Goal: Use online tool/utility

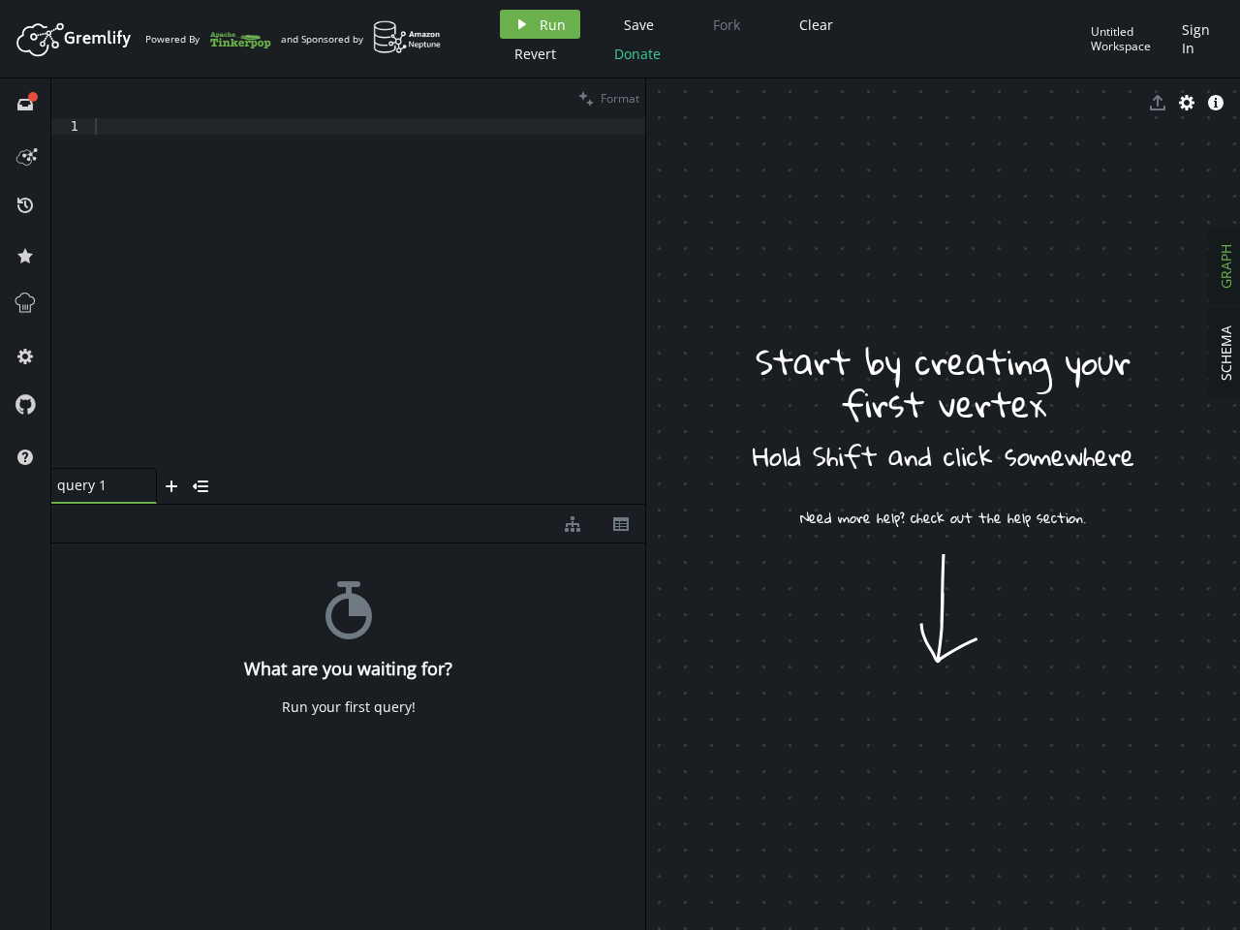
click at [540, 24] on span "Run" at bounding box center [553, 25] width 26 height 18
click at [636, 24] on div "Artboard Created with Sketch. Powered By and Sponsored by play Run Save Fork Cl…" at bounding box center [620, 465] width 1240 height 930
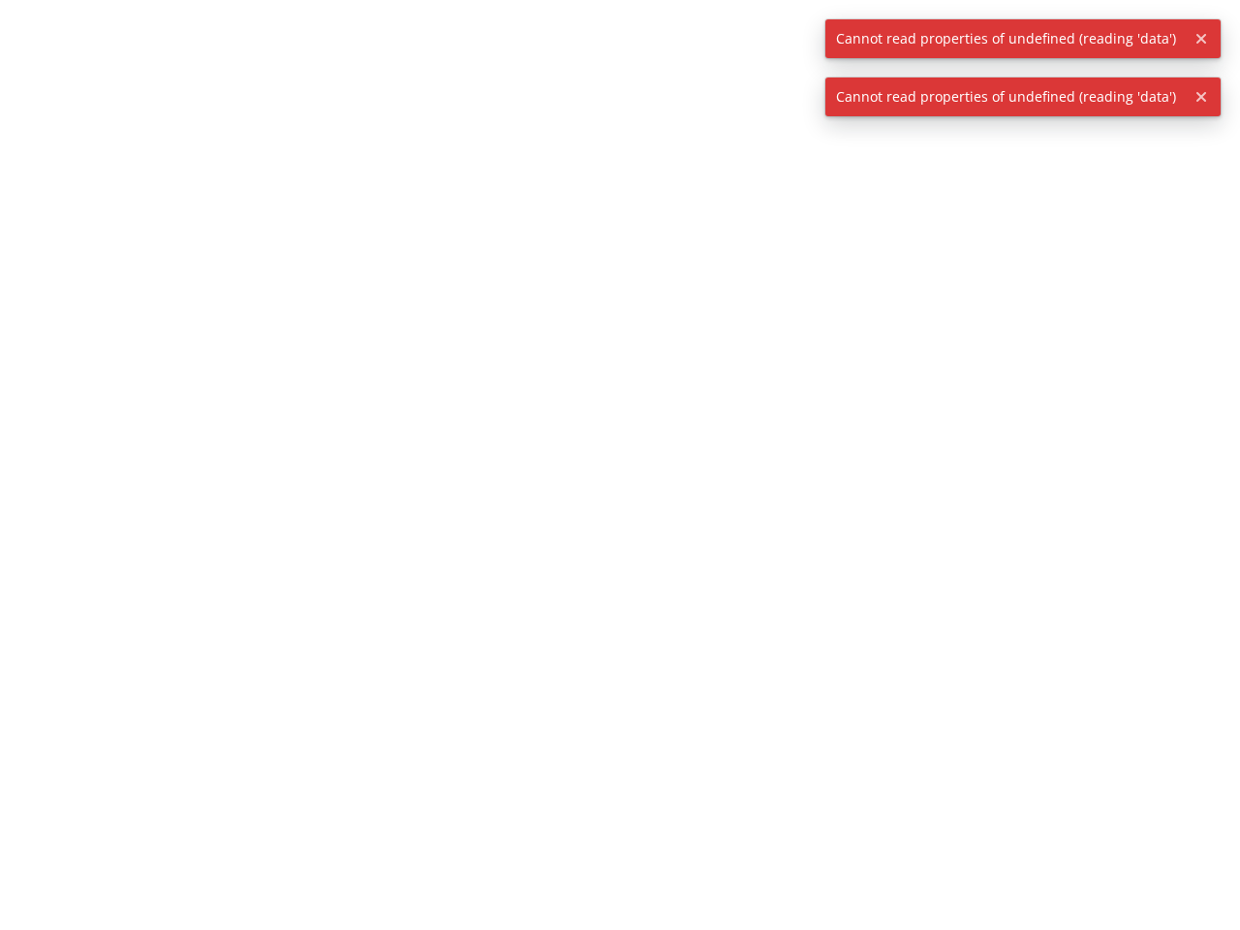
click at [813, 24] on div at bounding box center [620, 465] width 1240 height 930
click at [533, 53] on div at bounding box center [620, 465] width 1240 height 930
click at [635, 53] on div at bounding box center [620, 465] width 1240 height 930
click at [1132, 39] on span "Cannot read properties of undefined (reading 'data')" at bounding box center [1006, 38] width 361 height 39
click at [1200, 39] on icon "button" at bounding box center [1202, 39] width 10 height 10
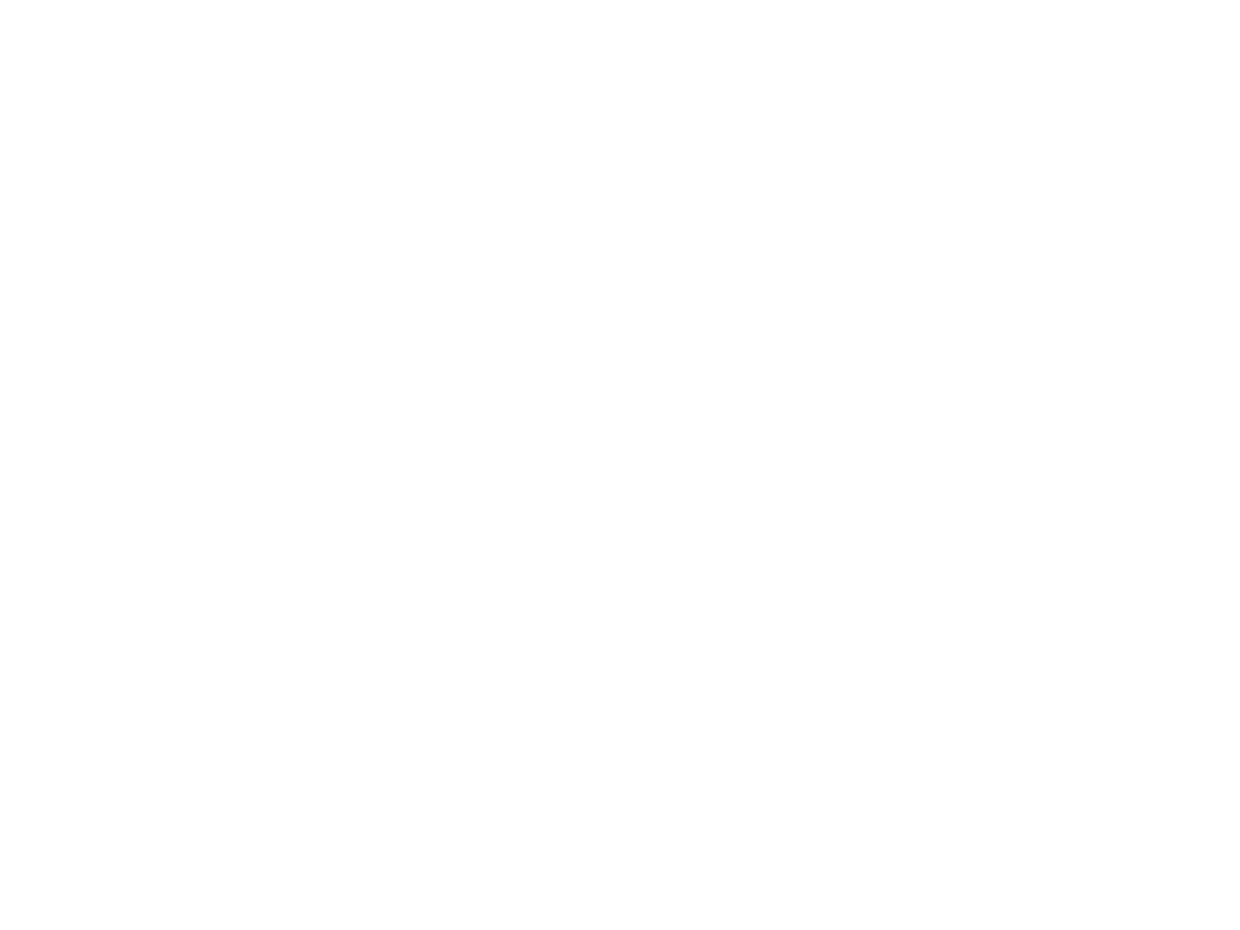
click at [25, 104] on div at bounding box center [620, 465] width 1240 height 930
click at [25, 154] on div at bounding box center [620, 465] width 1240 height 930
click at [25, 204] on div at bounding box center [620, 465] width 1240 height 930
